Goal: Transaction & Acquisition: Purchase product/service

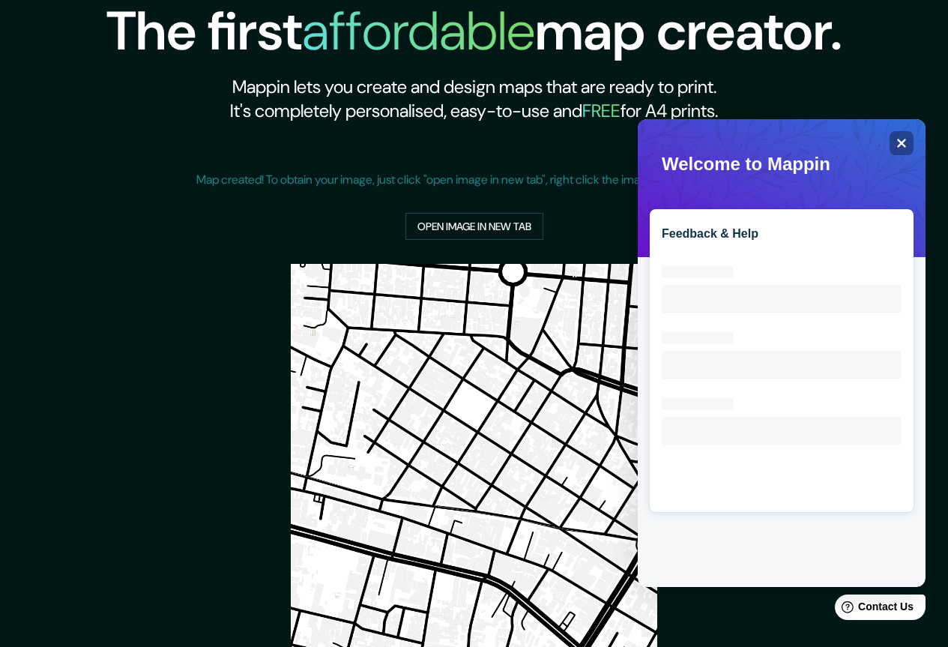
drag, startPoint x: 841, startPoint y: 187, endPoint x: 695, endPoint y: 185, distance: 146.2
click at [695, 185] on div "Feedback & Help Loading interface..." at bounding box center [782, 353] width 288 height 468
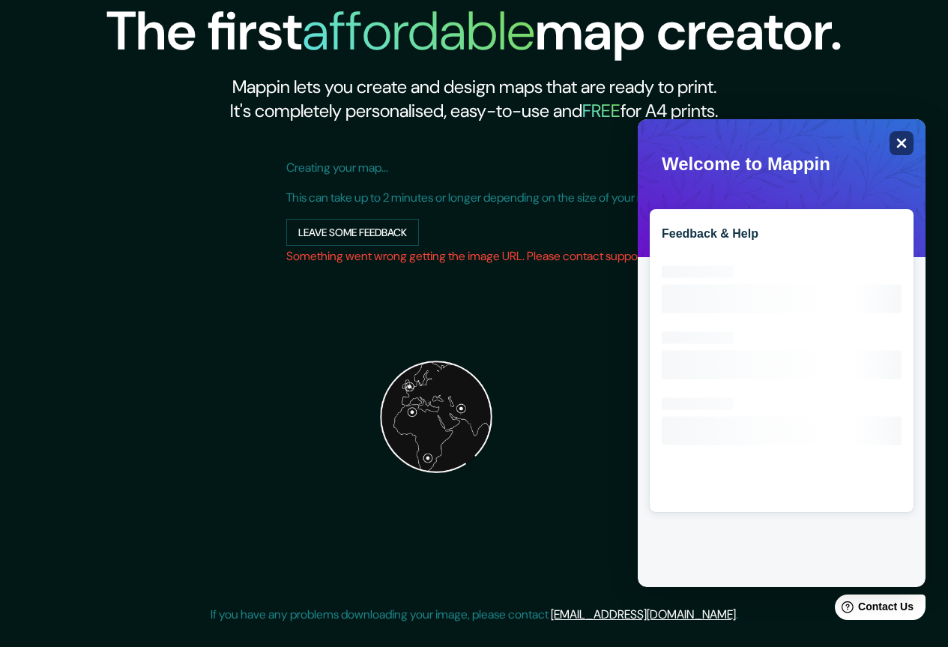
click at [894, 146] on div "Close" at bounding box center [902, 143] width 24 height 24
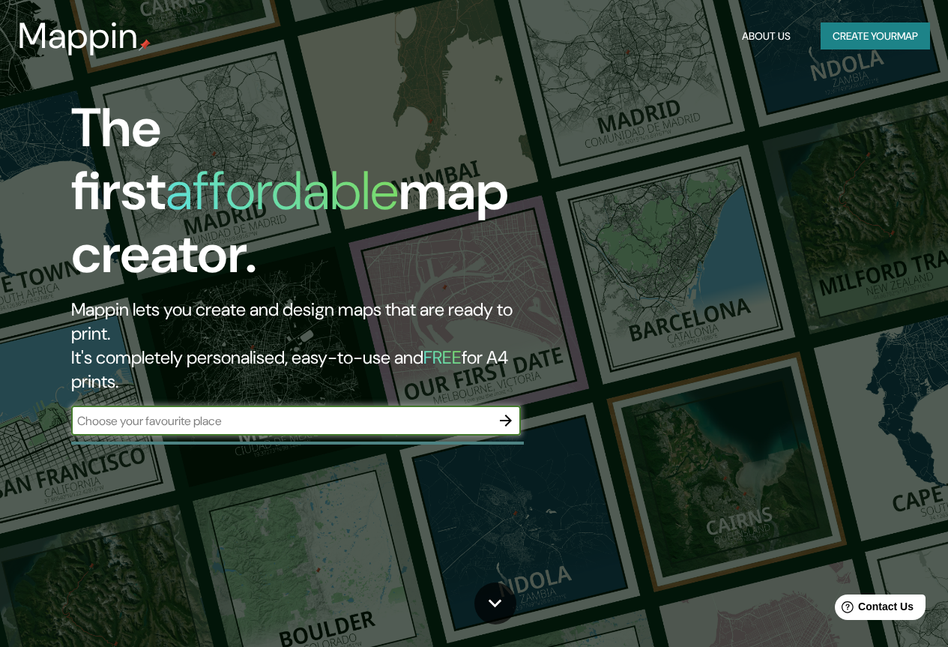
click at [221, 412] on input "text" at bounding box center [281, 420] width 420 height 17
paste input "TEXCOCO 013 Centro 56100 Texcoco de Mora, Méx"
type input "TEXCOCO 013 Centro 56100 Texcoco de Mora, Méx"
click at [506, 411] on icon "button" at bounding box center [506, 420] width 18 height 18
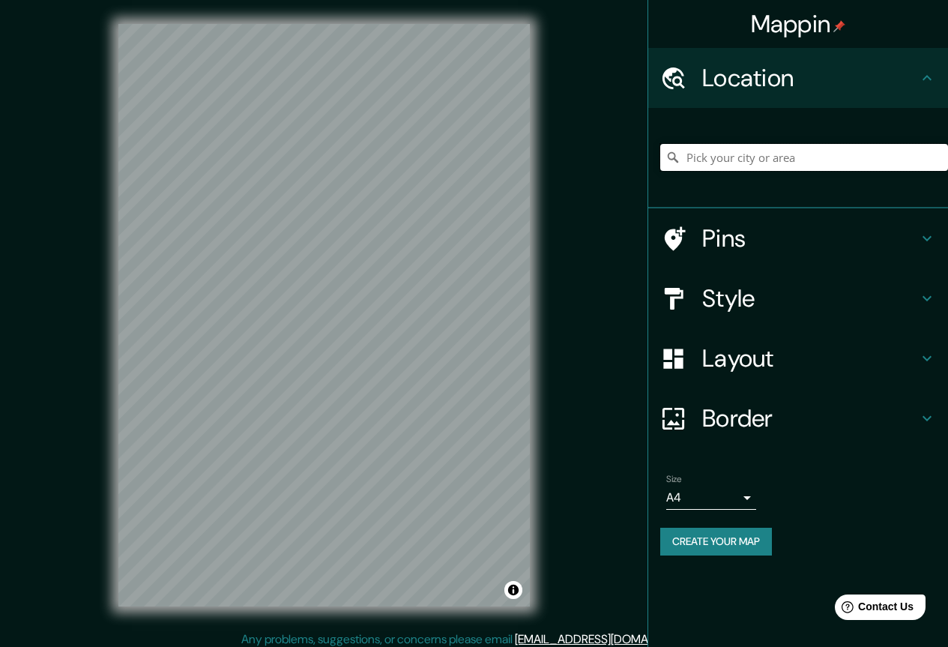
drag, startPoint x: 751, startPoint y: 146, endPoint x: 755, endPoint y: 154, distance: 9.4
click at [754, 152] on input "Pick your city or area" at bounding box center [804, 157] width 288 height 27
click at [755, 157] on input "Pick your city or area" at bounding box center [804, 157] width 288 height 27
paste input "19.50709819343151, -98.87869230562562"
type input "19.50709819343151, -98.87869230562562"
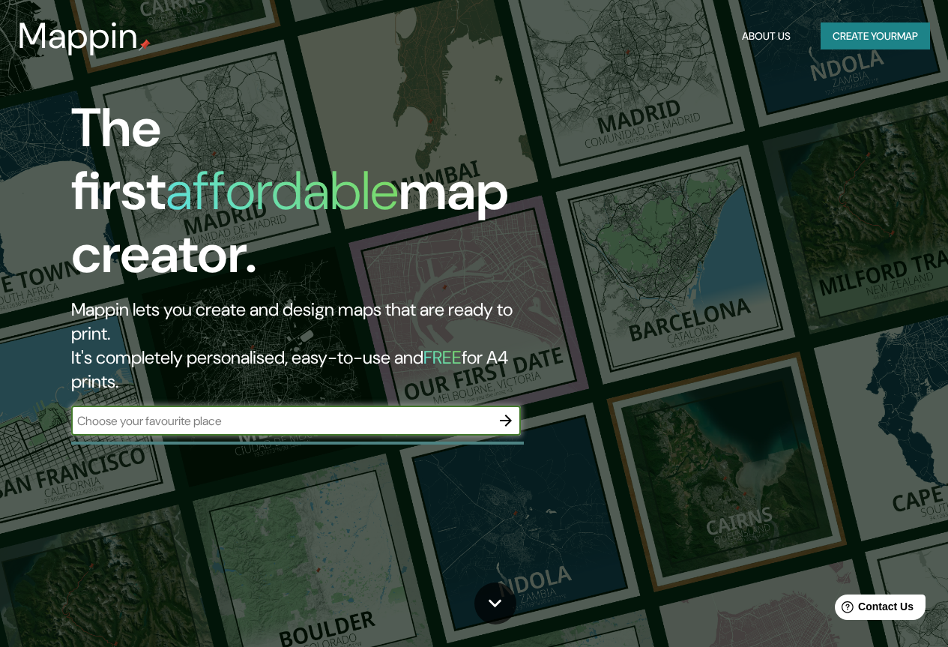
click at [252, 412] on input "text" at bounding box center [281, 420] width 420 height 17
type input "19.50709819343151, -98.87869230562562"
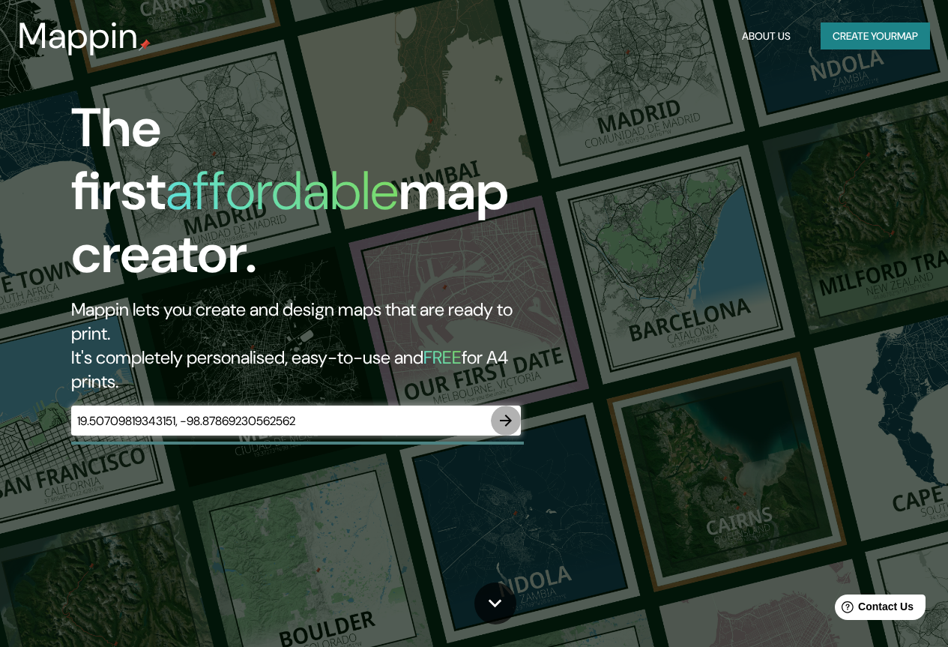
click at [500, 411] on icon "button" at bounding box center [506, 420] width 18 height 18
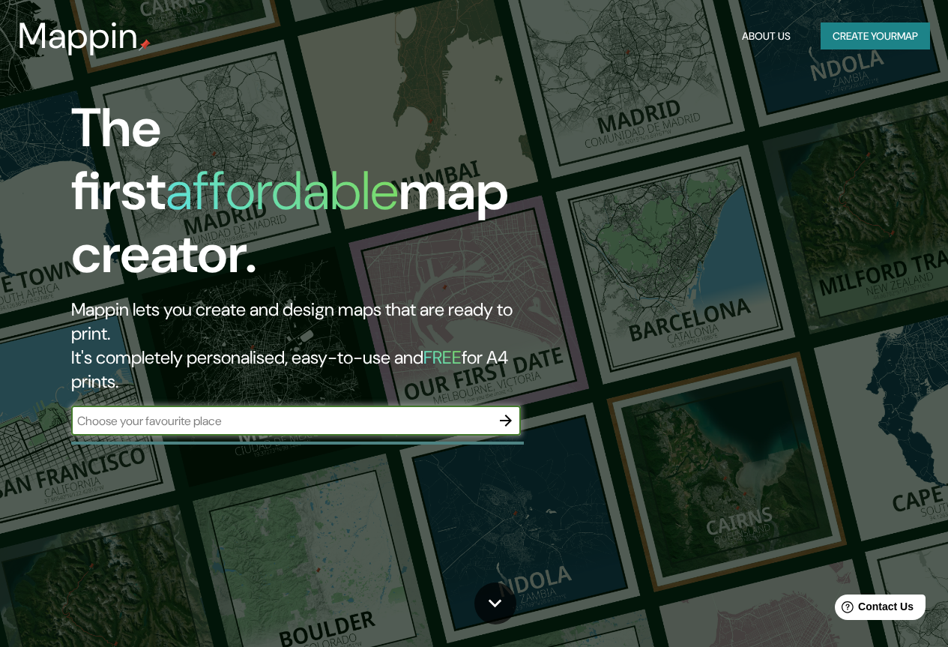
click at [131, 412] on input "text" at bounding box center [281, 420] width 420 height 17
type input "mexico"
click at [503, 411] on icon "button" at bounding box center [506, 420] width 18 height 18
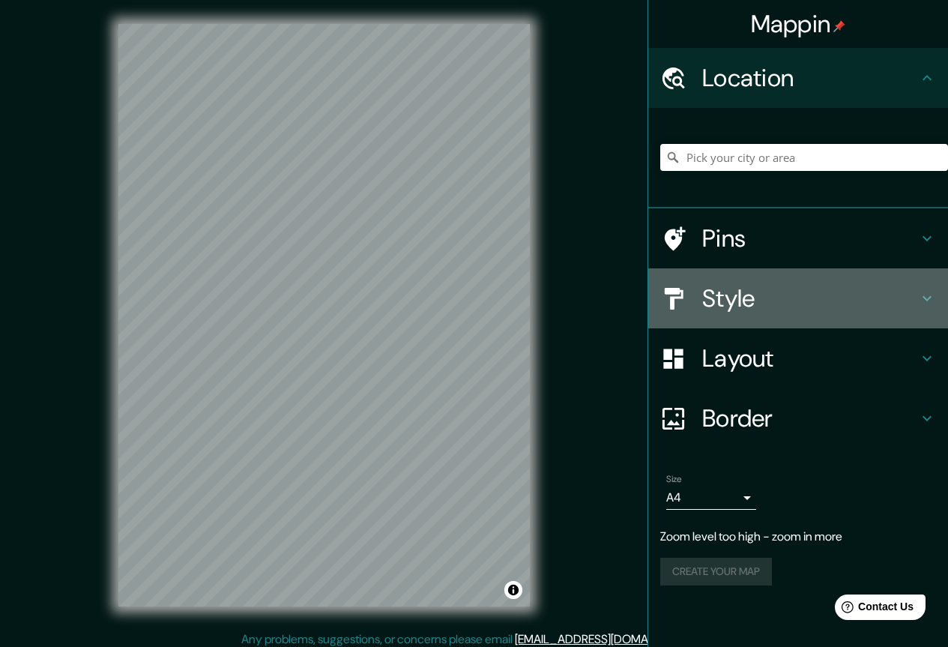
click at [704, 302] on h4 "Style" at bounding box center [810, 298] width 216 height 30
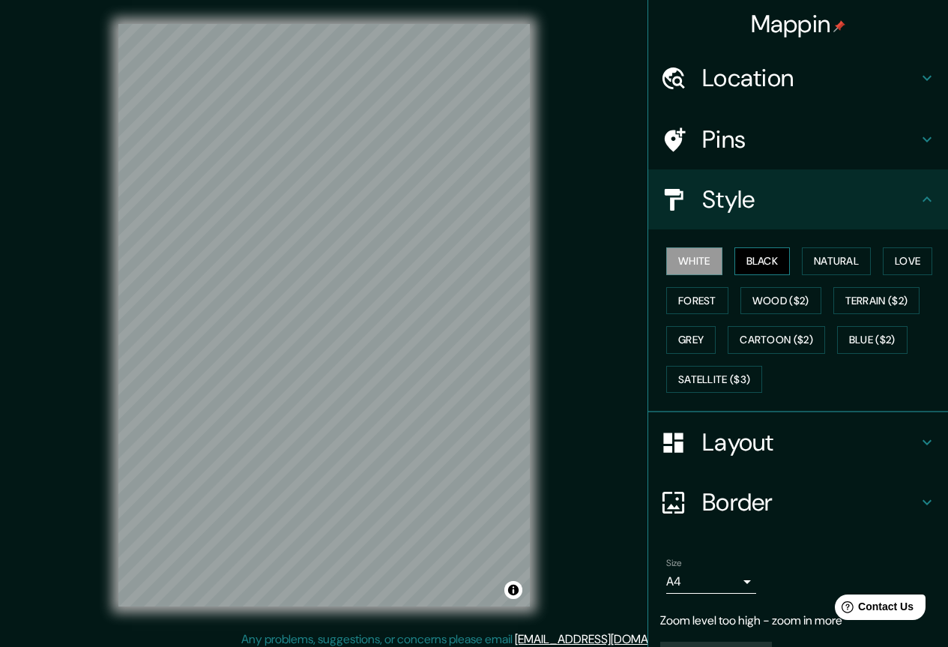
click at [737, 264] on button "Black" at bounding box center [762, 261] width 56 height 28
click at [824, 265] on button "Natural" at bounding box center [836, 261] width 69 height 28
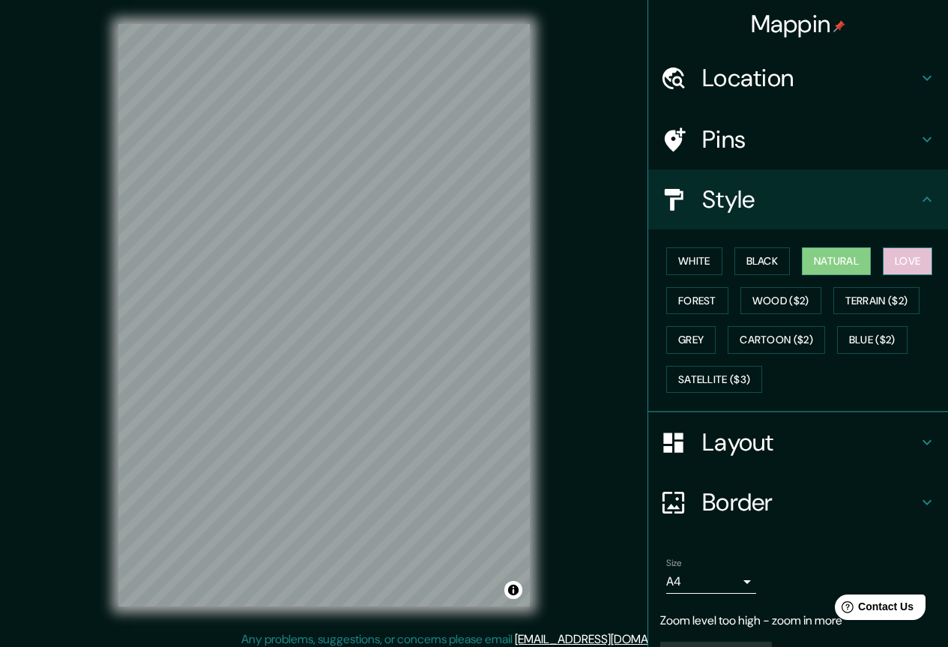
click at [890, 264] on button "Love" at bounding box center [907, 261] width 49 height 28
click at [689, 300] on button "Forest" at bounding box center [697, 301] width 62 height 28
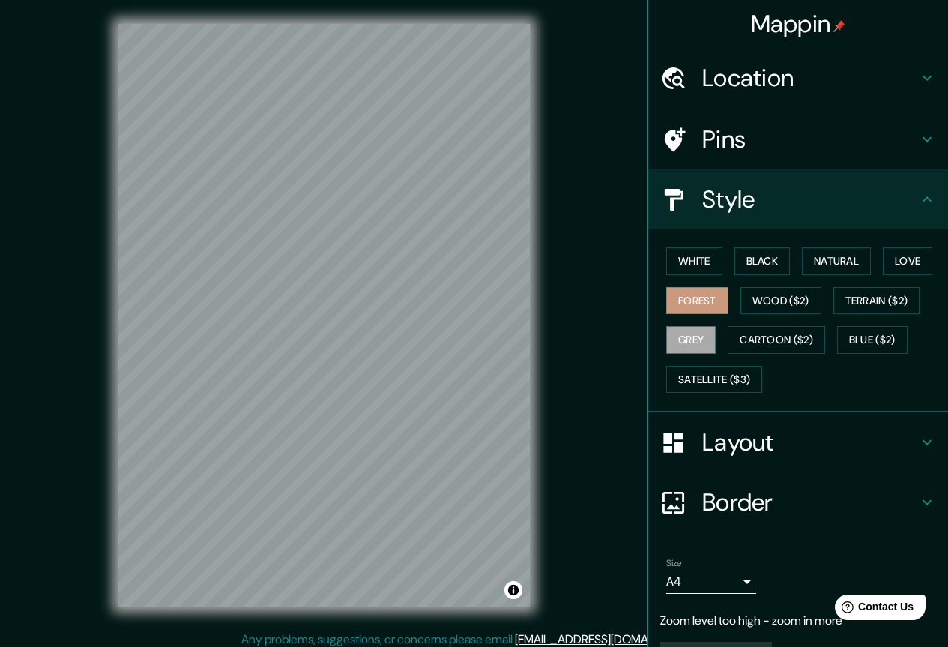
click at [686, 333] on button "Grey" at bounding box center [690, 340] width 49 height 28
click at [732, 351] on button "Cartoon ($2)" at bounding box center [776, 340] width 97 height 28
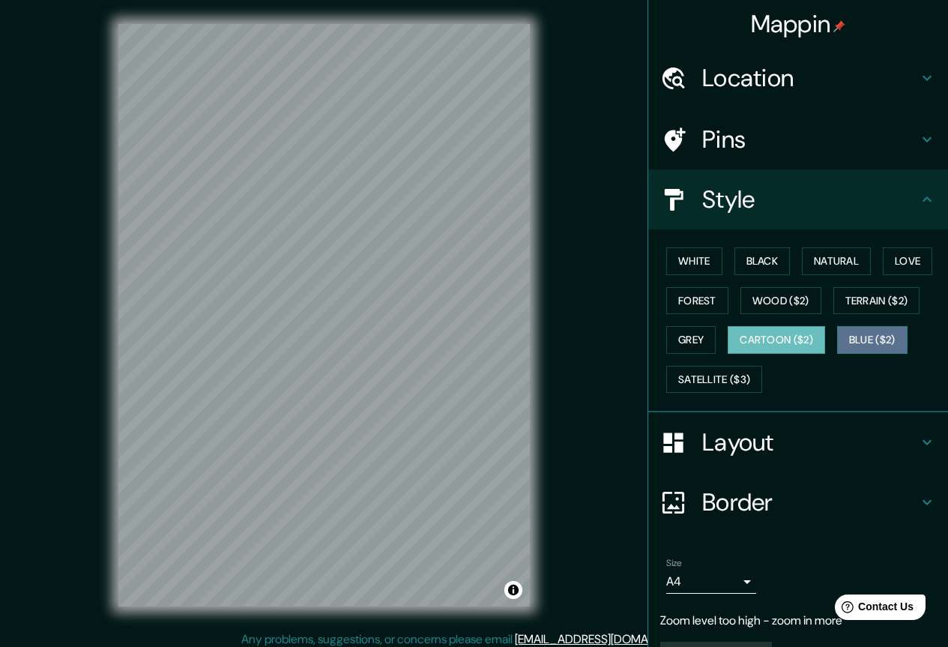
drag, startPoint x: 850, startPoint y: 339, endPoint x: 710, endPoint y: 381, distance: 145.8
click at [850, 338] on button "Blue ($2)" at bounding box center [872, 340] width 70 height 28
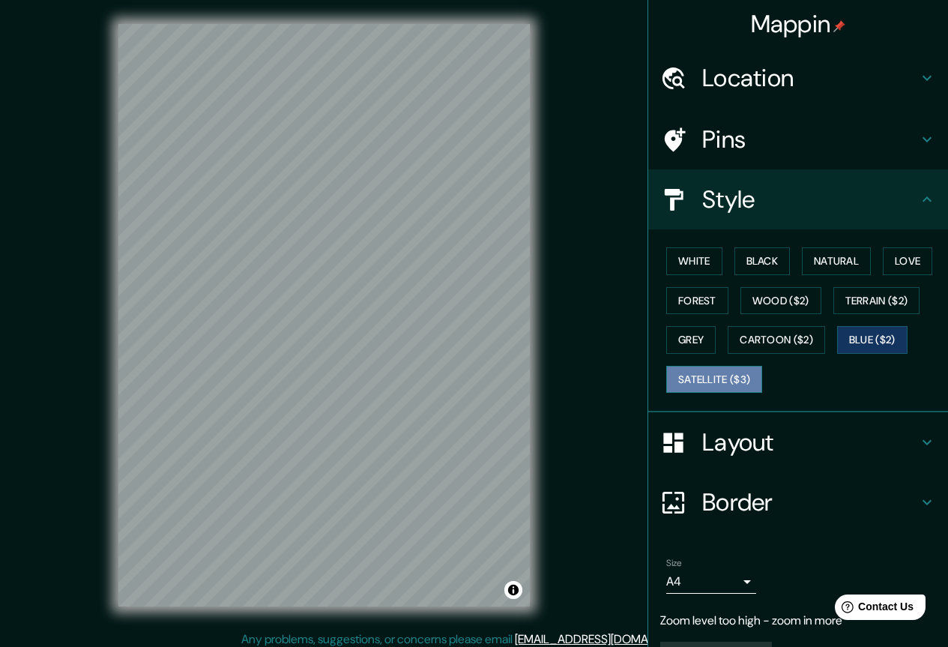
click at [709, 379] on button "Satellite ($3)" at bounding box center [714, 380] width 96 height 28
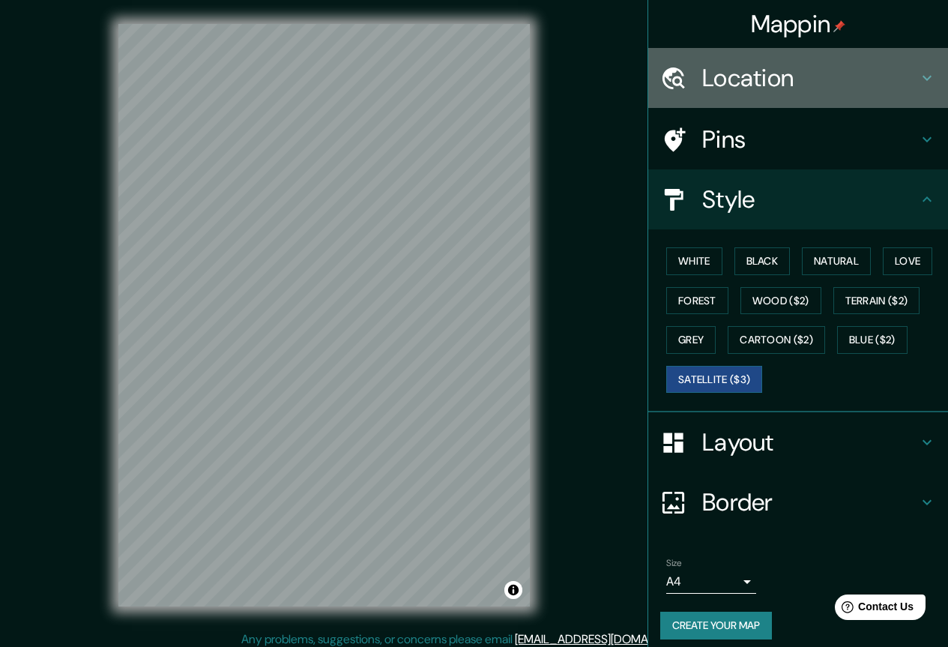
click at [758, 79] on h4 "Location" at bounding box center [810, 78] width 216 height 30
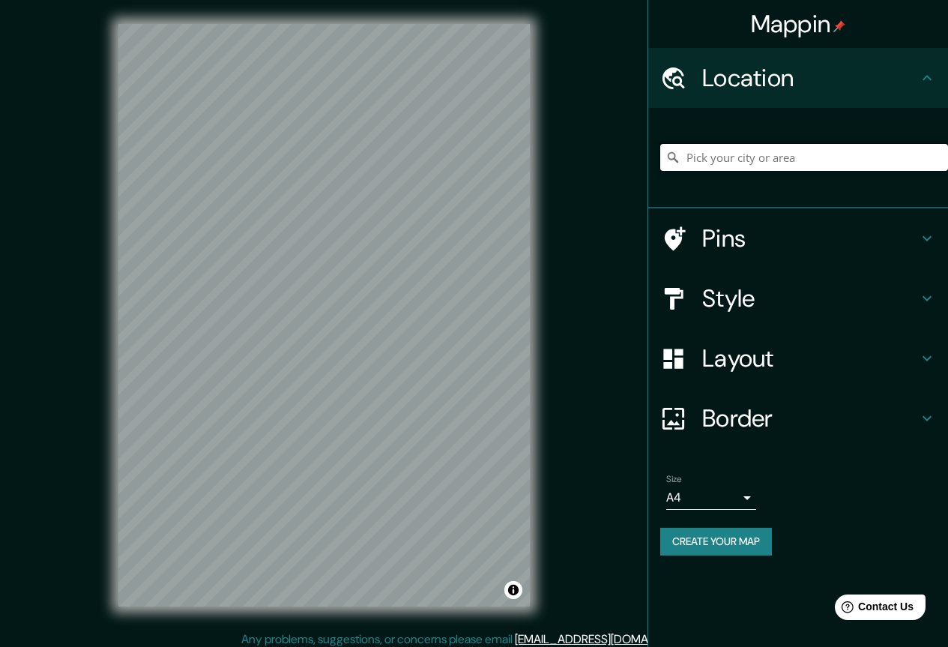
click at [773, 163] on input "Pick your city or area" at bounding box center [804, 157] width 288 height 27
paste input "19.50709819343151, -98.87869230562562"
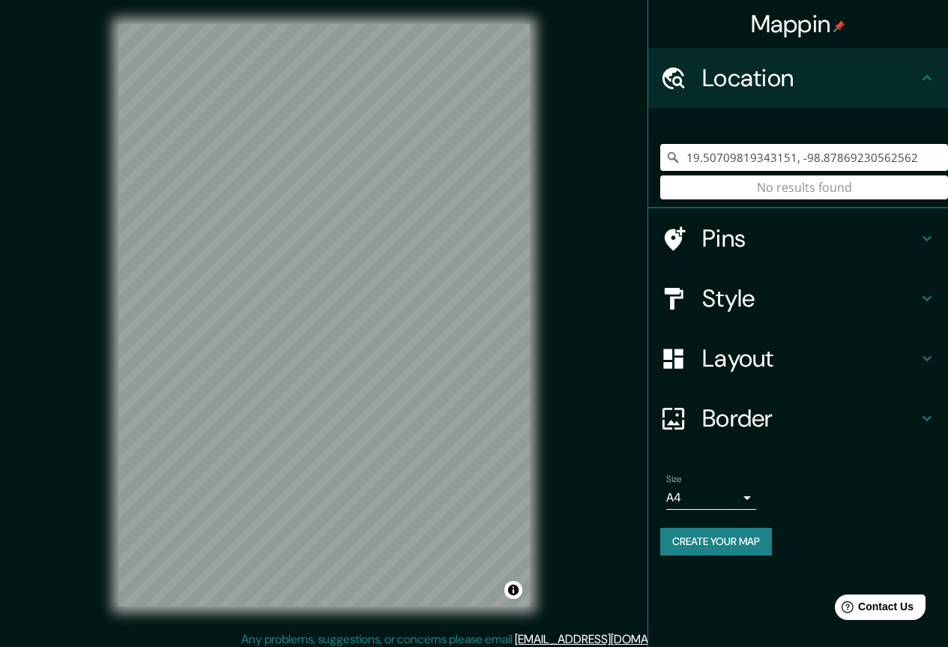
type input "19.50709819343151, -98.87869230562562"
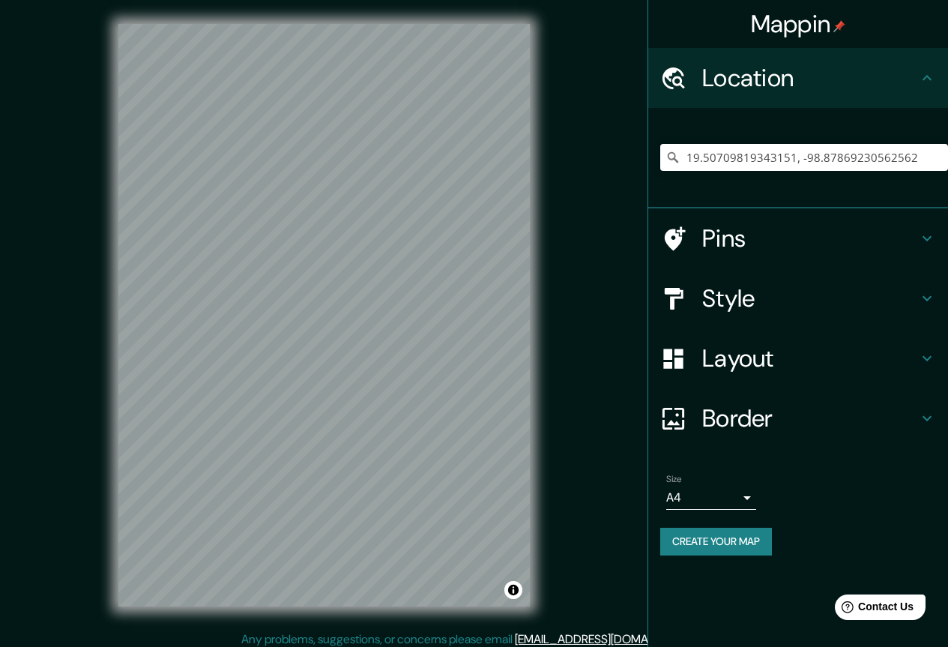
click at [850, 185] on div "19.50709819343151, -98.87869230562562 No results found" at bounding box center [804, 157] width 288 height 75
click at [917, 157] on input "19.50709819343151, -98.87869230562562" at bounding box center [804, 157] width 288 height 27
click at [724, 312] on h4 "Style" at bounding box center [810, 298] width 216 height 30
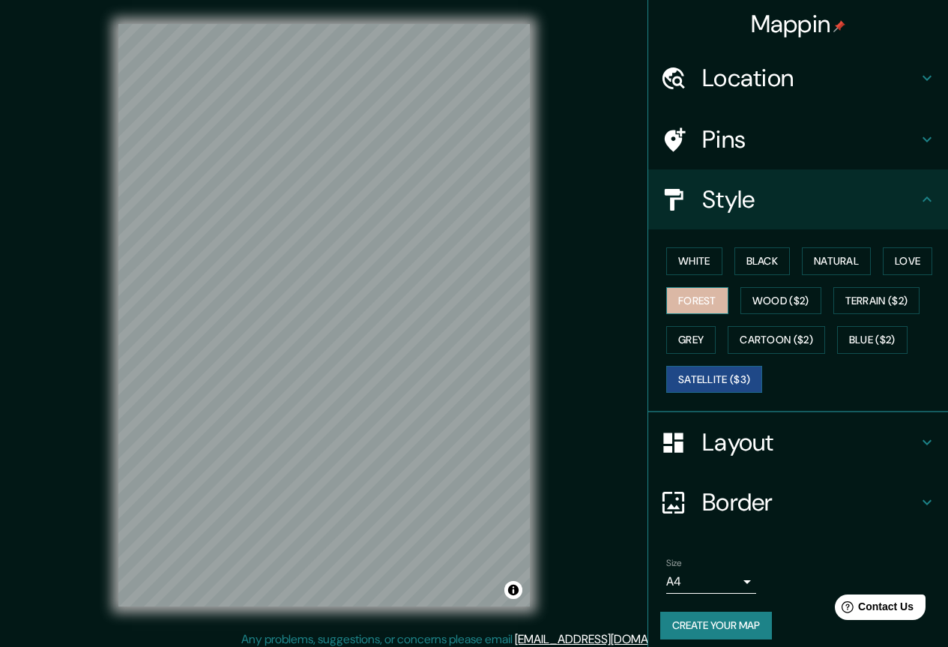
click at [697, 307] on button "Forest" at bounding box center [697, 301] width 62 height 28
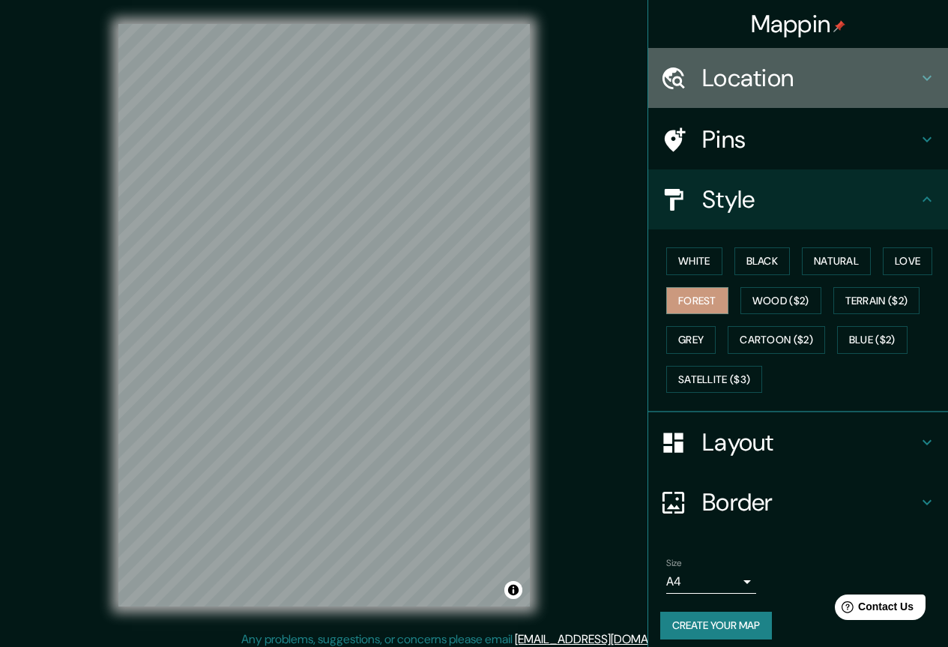
click at [707, 87] on h4 "Location" at bounding box center [810, 78] width 216 height 30
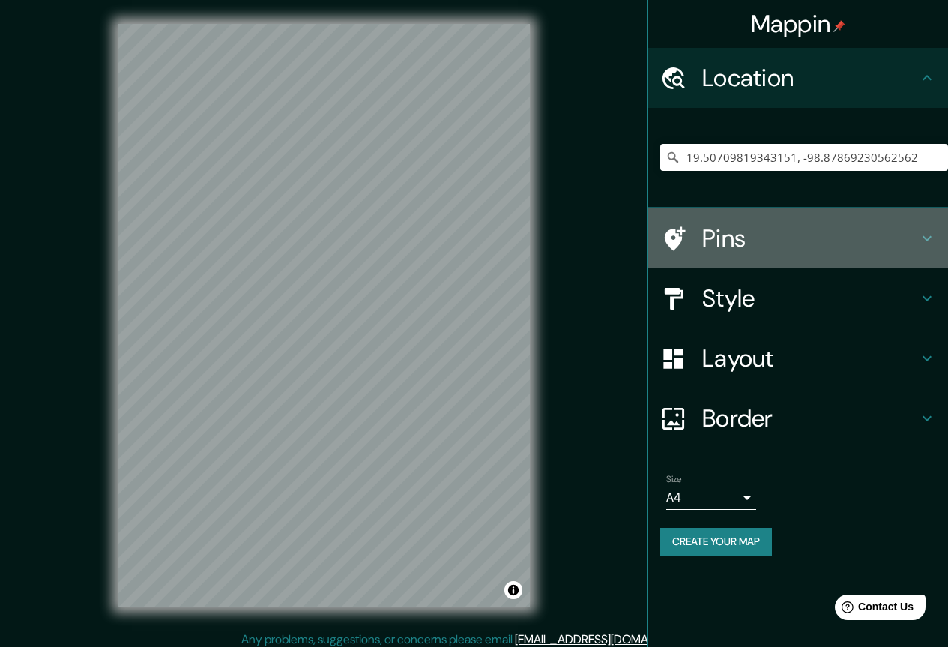
click at [708, 241] on h4 "Pins" at bounding box center [810, 238] width 216 height 30
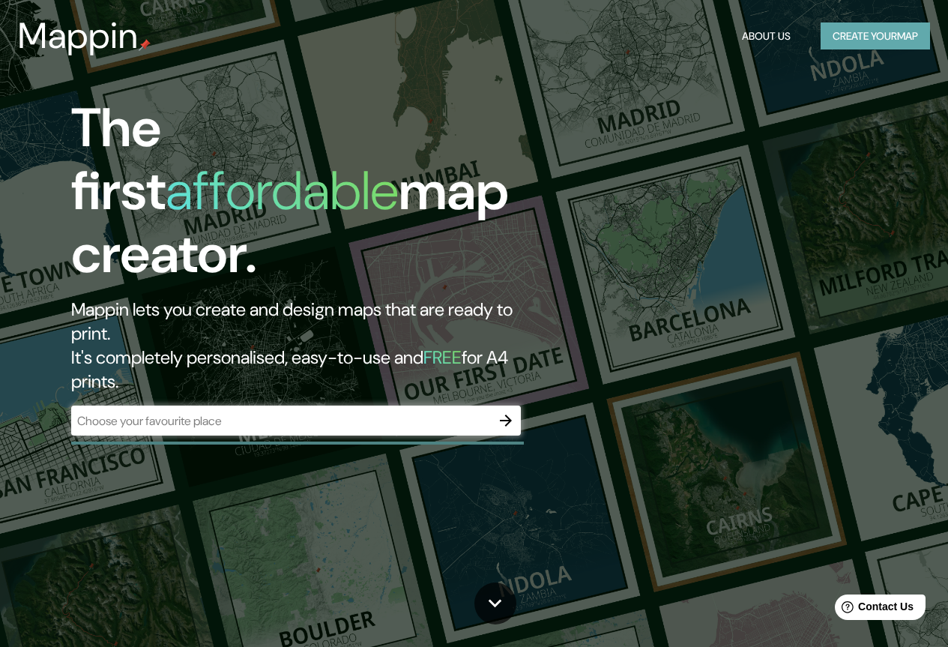
click at [855, 40] on button "Create your map" at bounding box center [875, 36] width 109 height 28
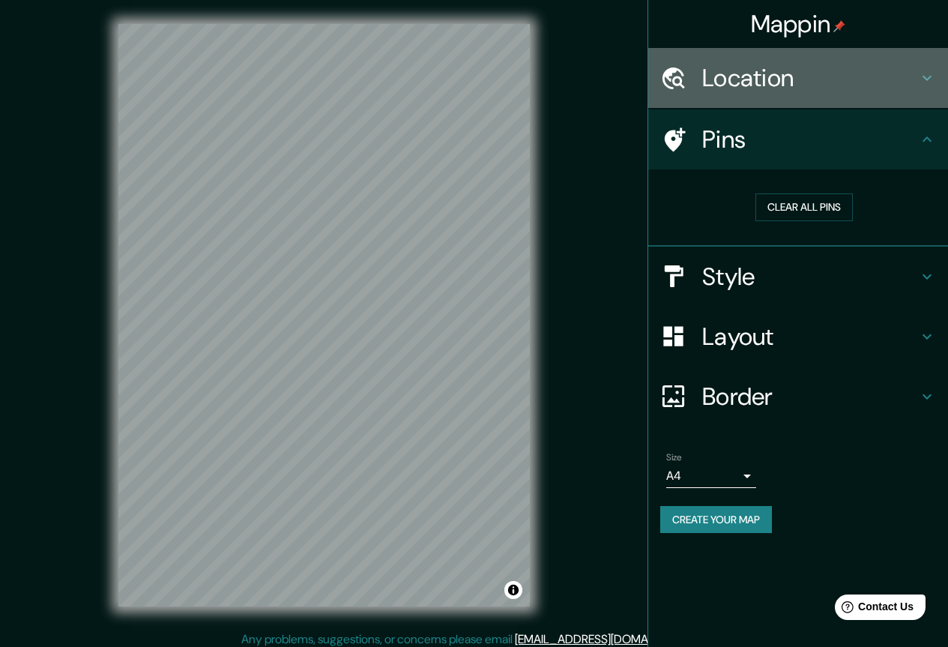
click at [770, 73] on h4 "Location" at bounding box center [810, 78] width 216 height 30
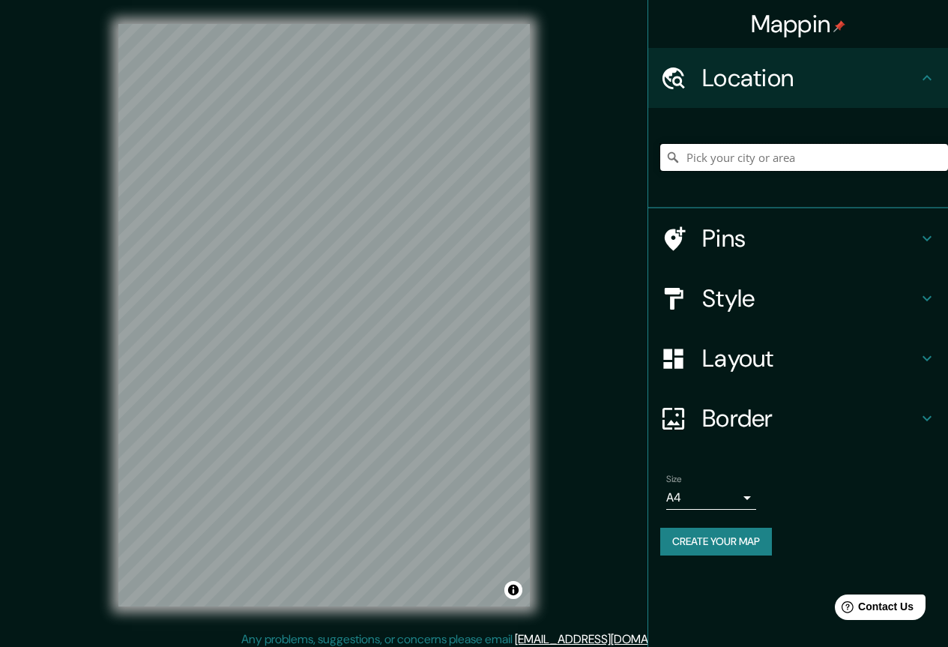
click at [767, 157] on input "Pick your city or area" at bounding box center [804, 157] width 288 height 27
paste input "19.50709819343151, -98.87869230562562"
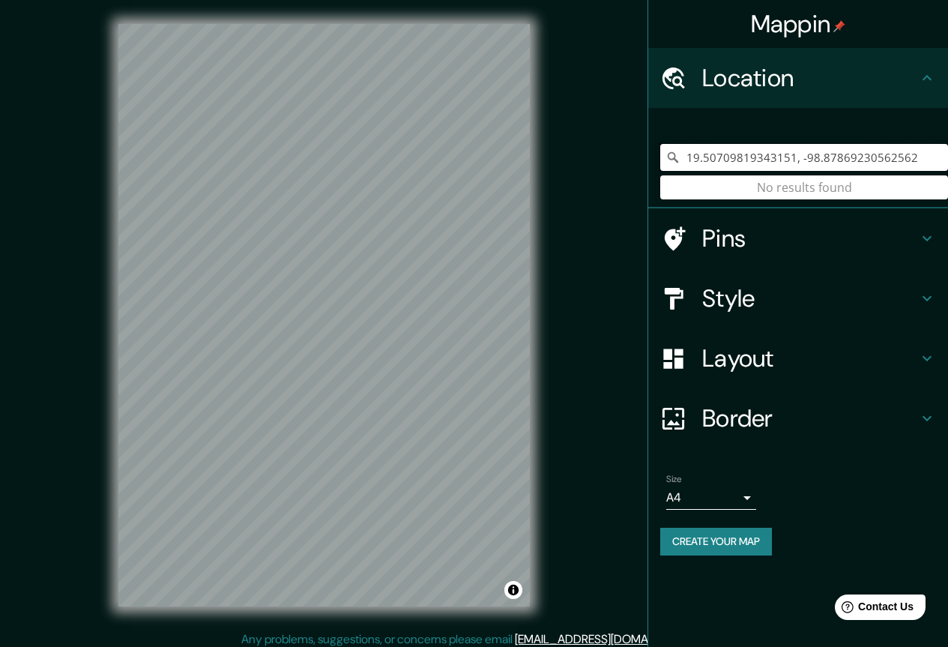
type input "19.50709819343151, -98.87869230562562"
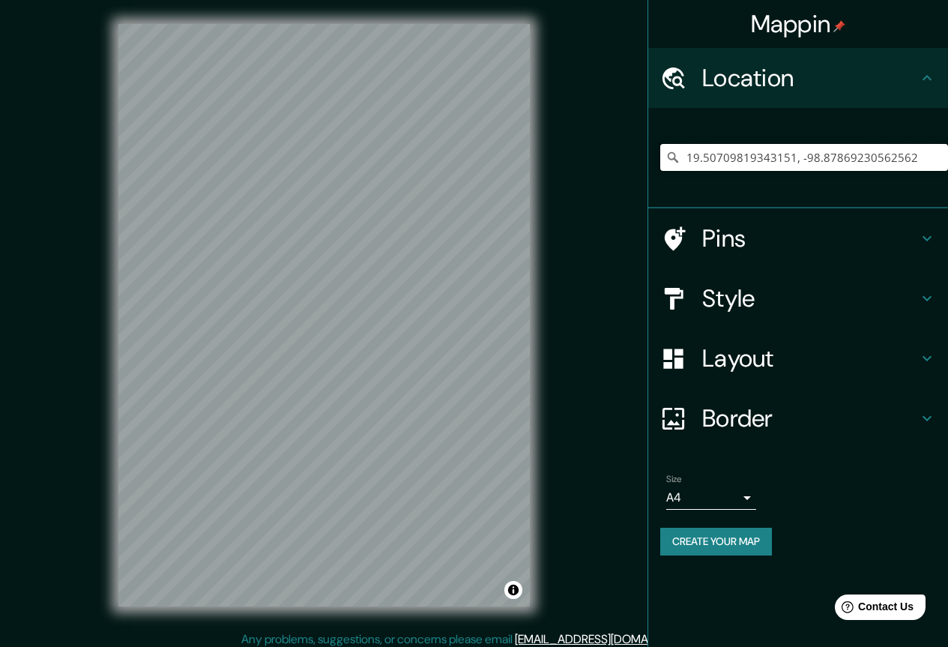
click at [931, 159] on input "19.50709819343151, -98.87869230562562" at bounding box center [804, 157] width 288 height 27
drag, startPoint x: 930, startPoint y: 157, endPoint x: 543, endPoint y: 219, distance: 391.7
click at [543, 219] on div "Mappin Location 19.50709819343151, -98.87869230562562 No results found Pins Sty…" at bounding box center [474, 327] width 948 height 654
paste input "56100 Texcoco de Mora, Méx."
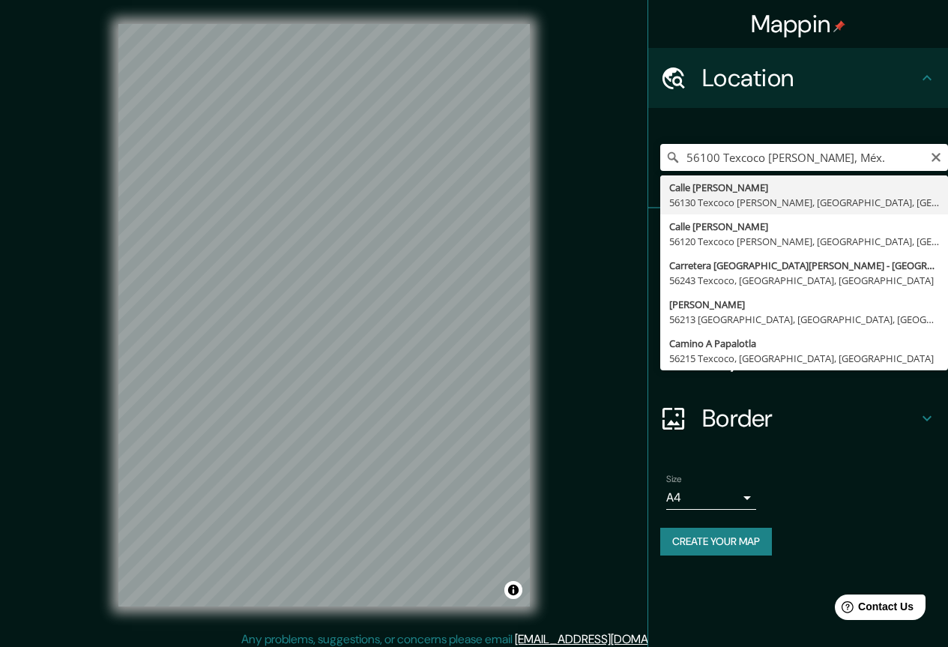
type input "Calle Míguel Hidalgo, 56130 Texcoco de Mora, Estado de México, México"
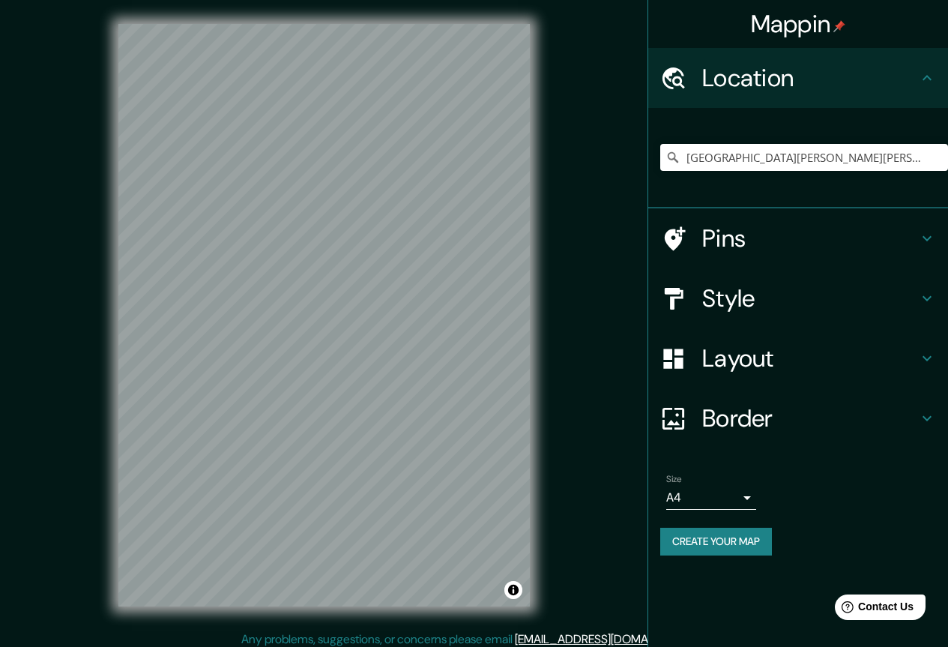
click at [559, 360] on div "Mappin Location Calle Míguel Hidalgo, 56130 Texcoco de Mora, Estado de México, …" at bounding box center [474, 327] width 948 height 654
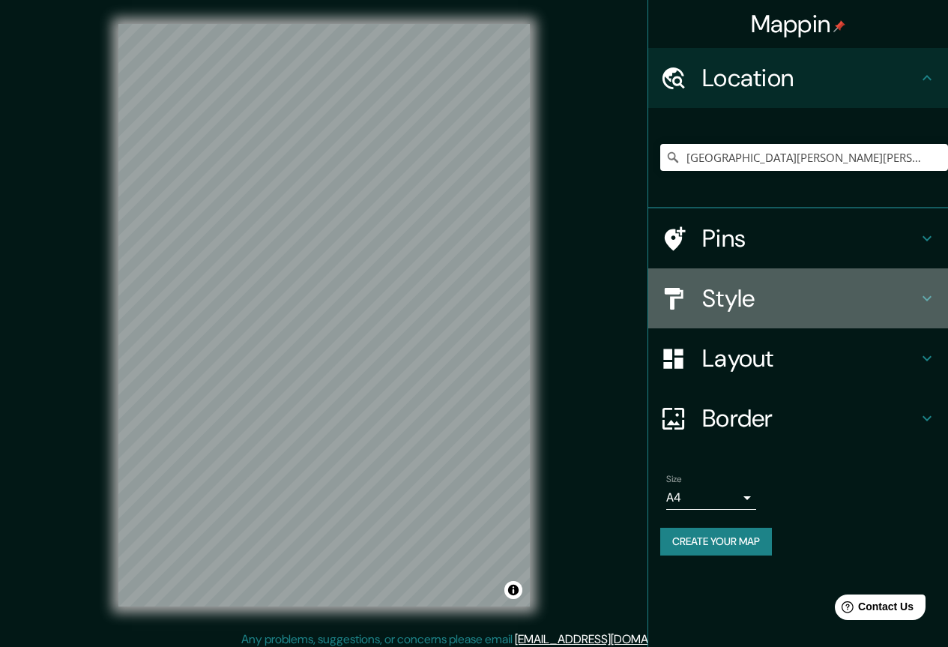
click at [758, 302] on h4 "Style" at bounding box center [810, 298] width 216 height 30
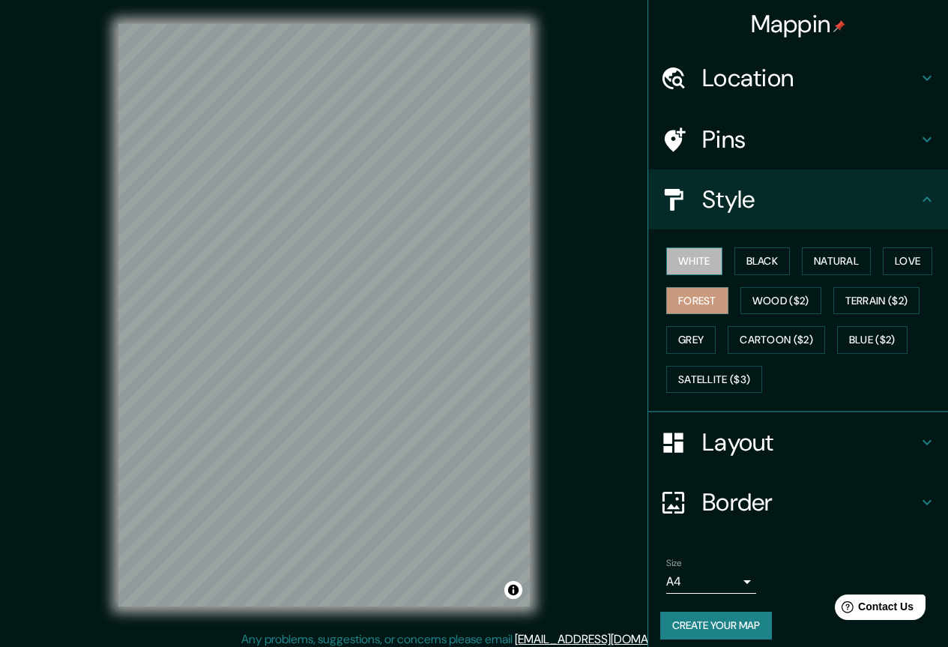
click at [684, 265] on button "White" at bounding box center [694, 261] width 56 height 28
click at [748, 266] on button "Black" at bounding box center [762, 261] width 56 height 28
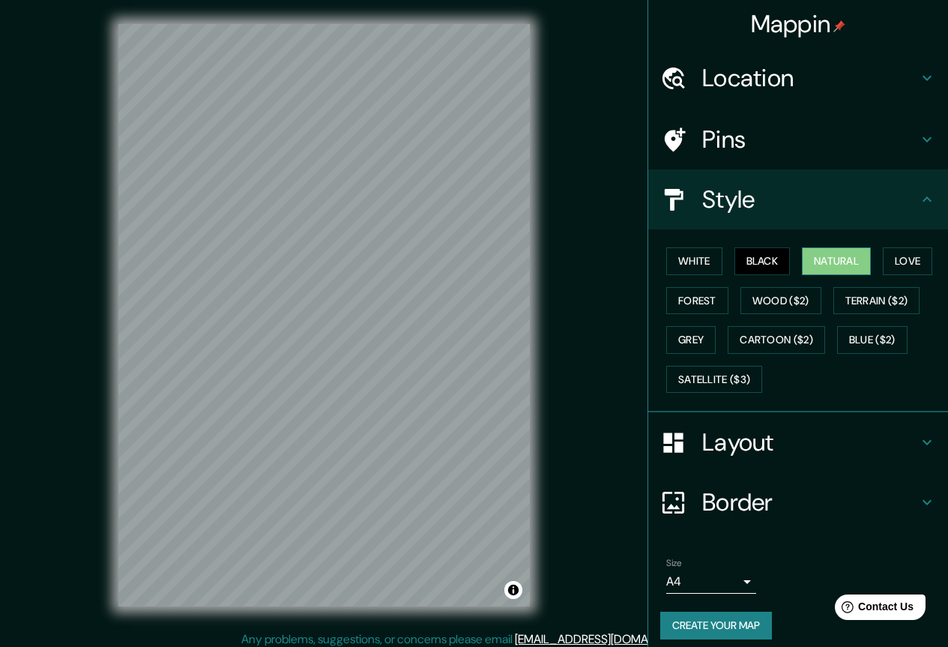
click at [856, 255] on button "Natural" at bounding box center [836, 261] width 69 height 28
click at [917, 262] on button "Love" at bounding box center [907, 261] width 49 height 28
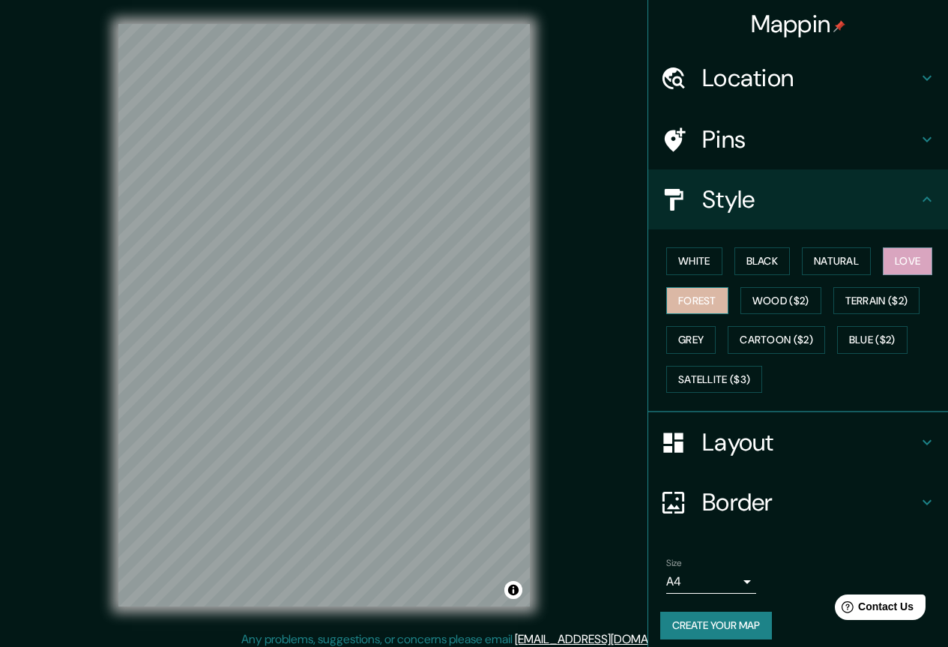
click at [673, 300] on button "Forest" at bounding box center [697, 301] width 62 height 28
